Goal: Task Accomplishment & Management: Manage account settings

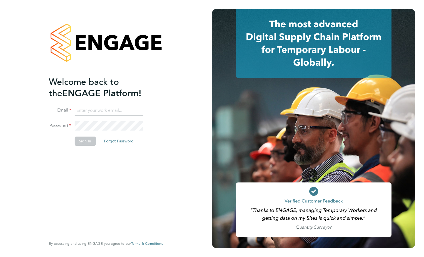
type input "daniel.reilly@vistry.co.uk"
click at [88, 138] on button "Sign In" at bounding box center [84, 140] width 21 height 9
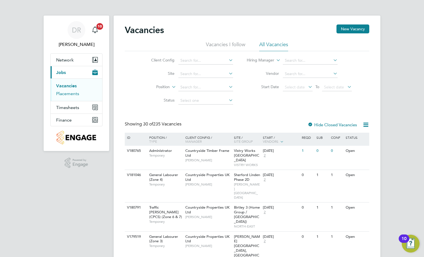
click at [66, 93] on link "Placements" at bounding box center [67, 93] width 23 height 5
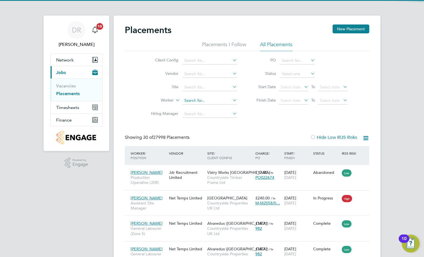
click at [200, 102] on input at bounding box center [209, 101] width 55 height 8
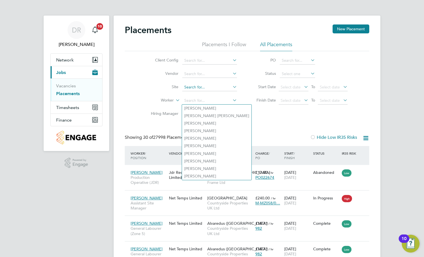
click at [203, 86] on input at bounding box center [209, 87] width 55 height 8
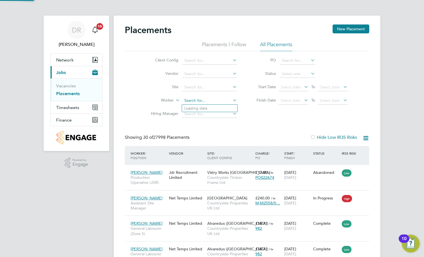
click at [188, 101] on input at bounding box center [209, 101] width 55 height 8
click at [211, 109] on li "[PERSON_NAME]" at bounding box center [209, 108] width 55 height 8
type input "[PERSON_NAME]"
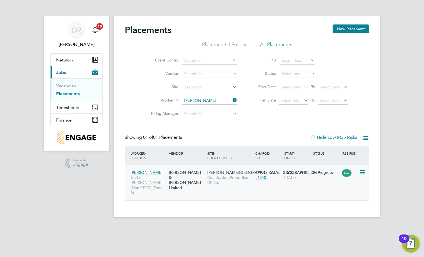
click at [361, 175] on icon at bounding box center [363, 172] width 6 height 7
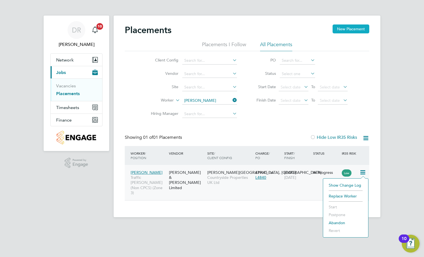
click at [339, 25] on button "New Placement" at bounding box center [351, 28] width 37 height 9
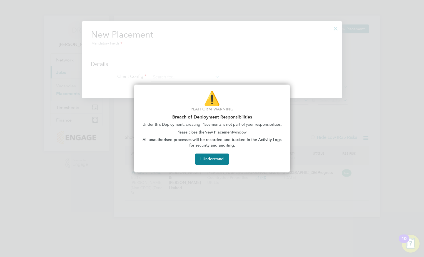
drag, startPoint x: 273, startPoint y: 98, endPoint x: 325, endPoint y: 39, distance: 78.7
click at [277, 95] on p "⚠️" at bounding box center [212, 98] width 142 height 19
click at [331, 30] on div at bounding box center [212, 128] width 424 height 257
drag, startPoint x: 341, startPoint y: 27, endPoint x: 342, endPoint y: 43, distance: 16.1
click at [342, 43] on div at bounding box center [212, 128] width 424 height 257
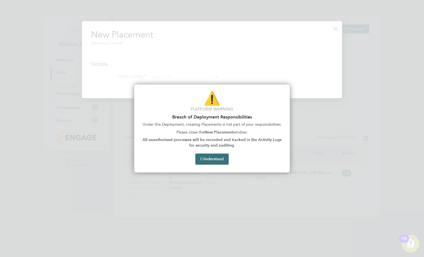
click at [226, 157] on button "I Understand" at bounding box center [211, 158] width 33 height 11
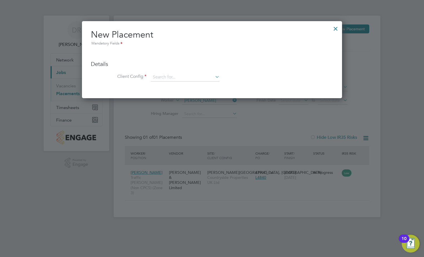
click at [335, 29] on div at bounding box center [336, 27] width 10 height 10
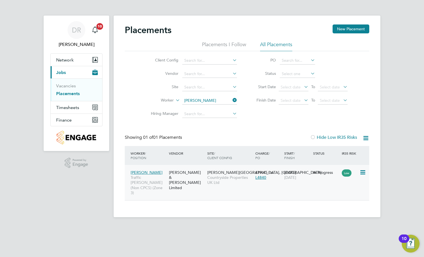
click at [221, 175] on span "Countryside Properties UK Ltd" at bounding box center [229, 180] width 45 height 10
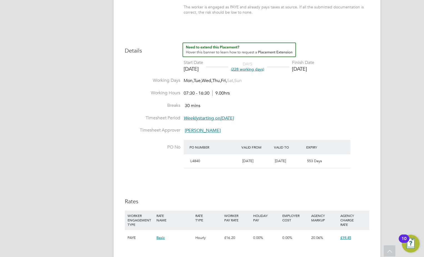
scroll to position [278, 0]
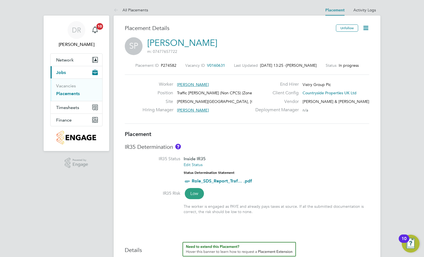
click at [364, 26] on icon at bounding box center [365, 27] width 7 height 7
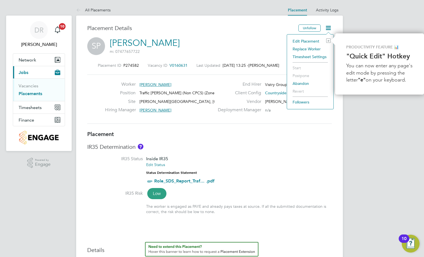
click at [303, 40] on li "Edit Placement e" at bounding box center [310, 41] width 41 height 8
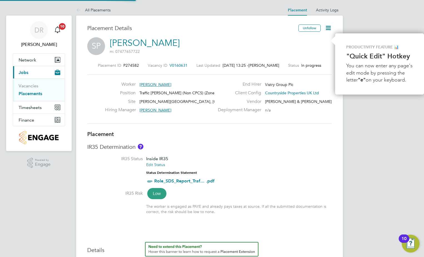
type input "[PERSON_NAME]"
type input "[DATE]"
type input "07:30"
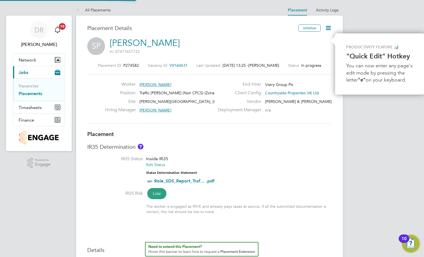
type input "16:30"
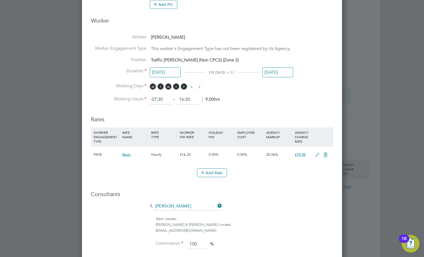
click at [296, 153] on span "£19.45" at bounding box center [300, 154] width 11 height 5
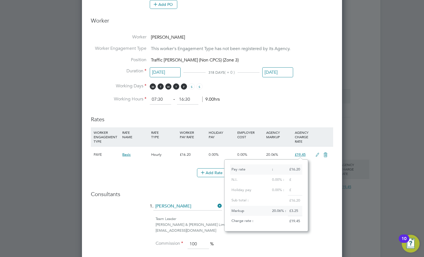
click at [318, 155] on icon at bounding box center [317, 155] width 7 height 4
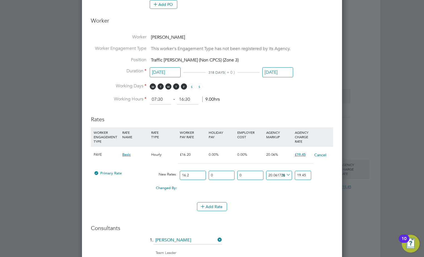
click at [308, 176] on input "19.45" at bounding box center [303, 175] width 16 height 9
type input "19.753086419753085"
type input "19.4"
type input "17.28395061728395"
type input "19"
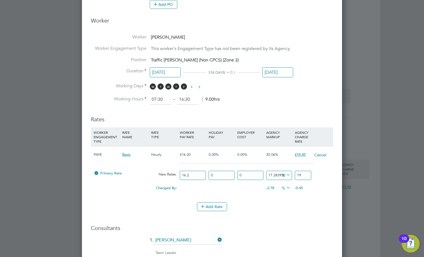
type input "-93.82716049382717"
type input "1"
type input "4.938271604938271"
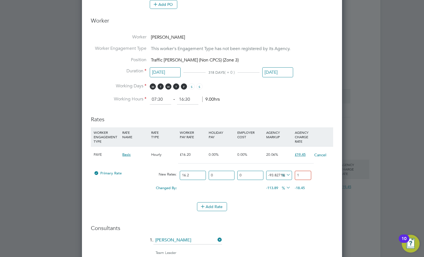
type input "17"
type input "6.172839506172839"
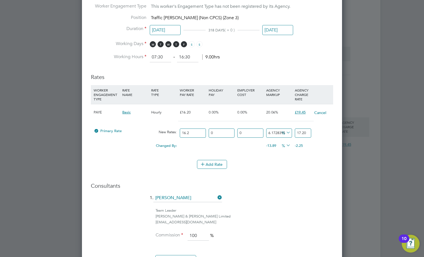
type input "17.2"
type input "4.938271604938271"
type input "17"
type input "-93.82716049382717"
type input "1"
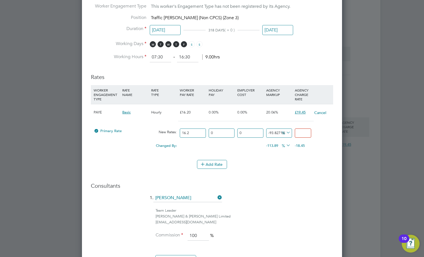
type input "0.9999999999999984"
click at [194, 130] on input "16.2" at bounding box center [193, 132] width 26 height 9
type input "16"
type input "0.9876543209876528"
type input "1"
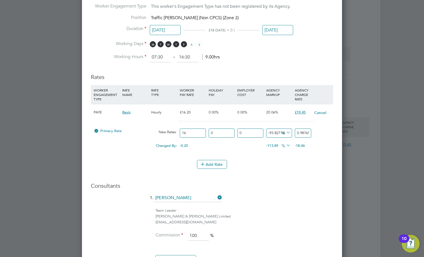
type input "0.0617283950617283"
type input "17"
type input "1.0493827160493812"
type input "17.2"
type input "1.0617283950617267"
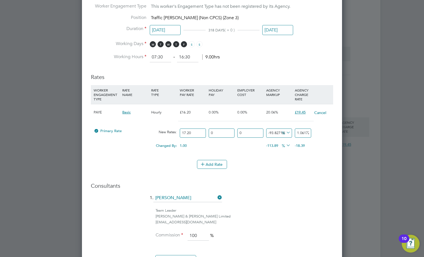
type input "17.20"
click at [322, 176] on li "Rates WORKER ENGAGEMENT TYPE RATE NAME RATE TYPE WORKER PAY RATE HOLIDAY PAY EM…" at bounding box center [212, 124] width 242 height 112
click at [304, 133] on input "1.0617283950617267" at bounding box center [303, 132] width 16 height 9
click at [289, 166] on div "Add Rate" at bounding box center [212, 164] width 242 height 9
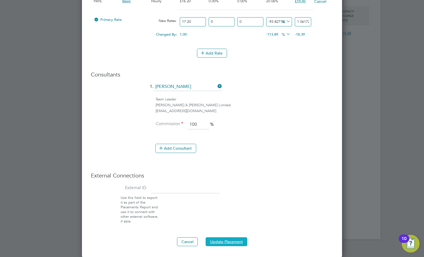
click at [230, 240] on button "Update Placement" at bounding box center [227, 241] width 42 height 9
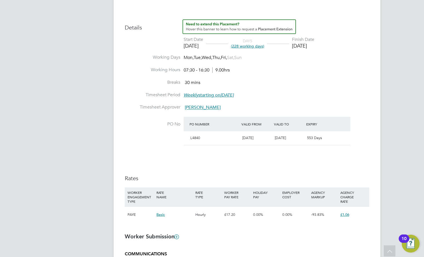
click at [348, 214] on span "£1.06" at bounding box center [344, 214] width 9 height 5
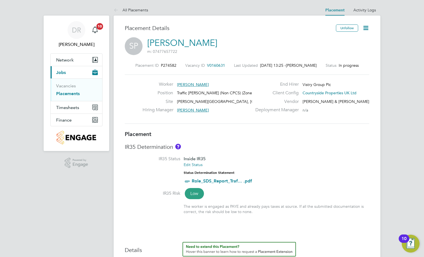
click at [367, 26] on icon at bounding box center [365, 27] width 7 height 7
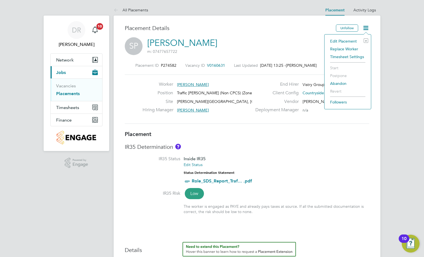
click at [349, 42] on li "Edit Placement e" at bounding box center [347, 41] width 41 height 8
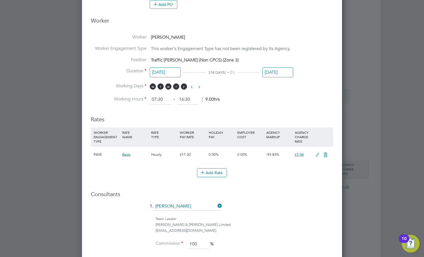
click at [318, 154] on icon at bounding box center [317, 155] width 7 height 4
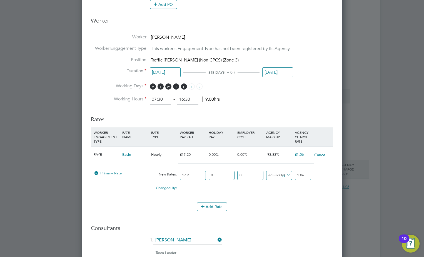
drag, startPoint x: 305, startPoint y: 176, endPoint x: 288, endPoint y: 177, distance: 16.7
click at [288, 177] on div "Primary Rate New Rates: 17.2 0 n/a 0 n/a -93.82716049382717 0 % 1.06" at bounding box center [212, 175] width 242 height 15
type input "-88.37209302325581"
type input "2"
type input "16.27906976744186"
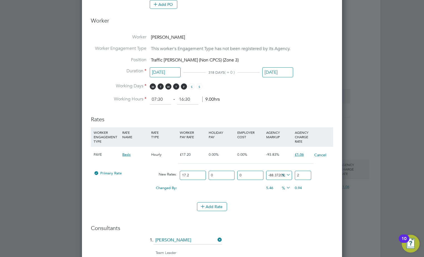
type input "20"
type input "-88.37209302325581"
type input "2"
type input "-94.18604651162791"
type input "1"
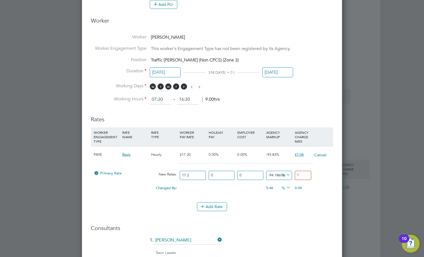
type input "10.465116279069768"
type input "19"
type input "12.790697674418604"
type input "19.4"
type input "13.081395348837209"
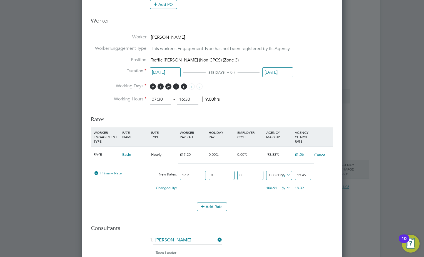
type input "19.45"
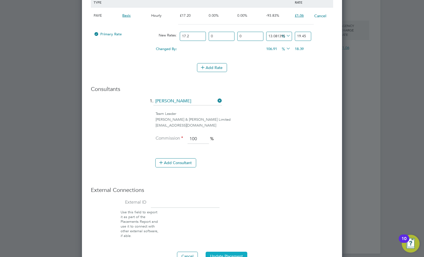
click at [225, 252] on button "Update Placement" at bounding box center [227, 256] width 42 height 9
